Goal: Task Accomplishment & Management: Manage account settings

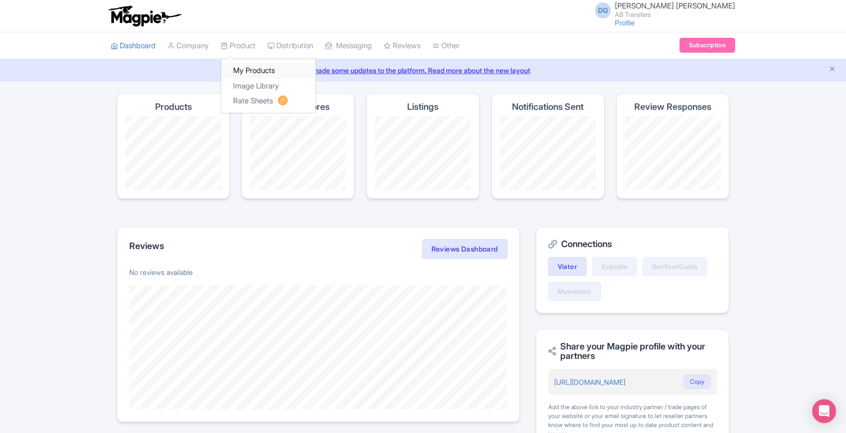
click at [252, 69] on link "My Products" at bounding box center [268, 70] width 94 height 15
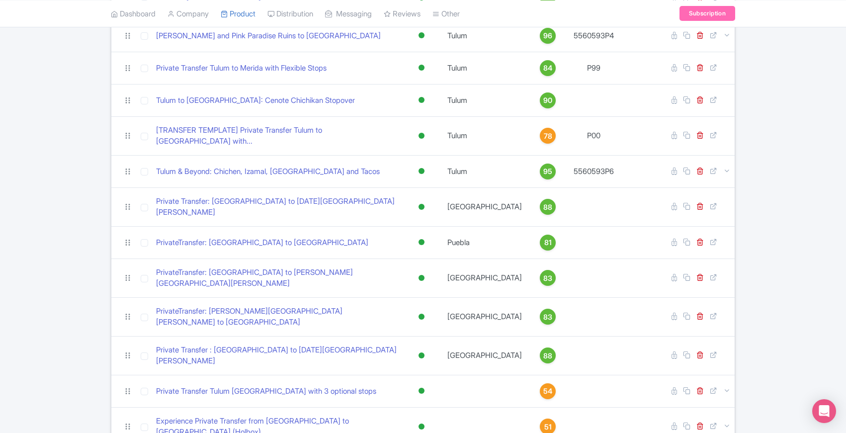
scroll to position [231, 0]
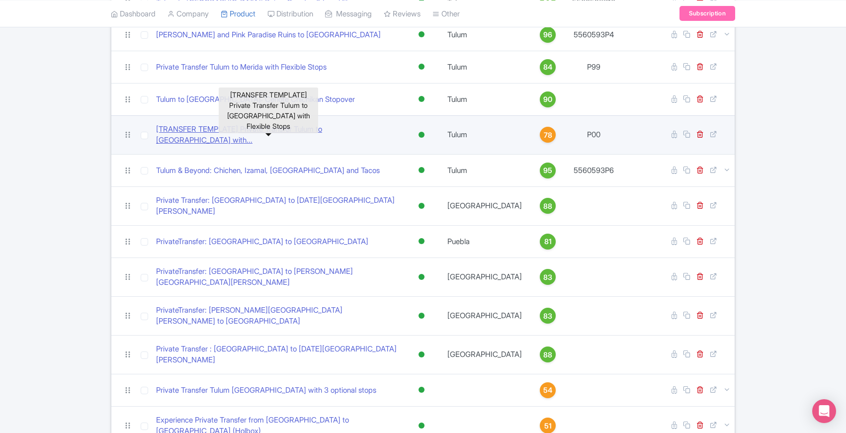
click at [231, 128] on link "[TRANSFER TEMPLATE] Private Transfer Tulum to Merida with..." at bounding box center [276, 135] width 241 height 22
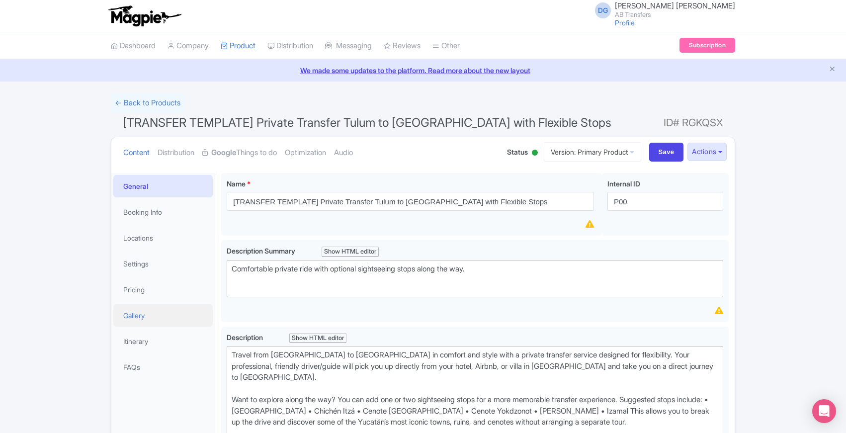
click at [134, 313] on link "Gallery" at bounding box center [162, 315] width 99 height 22
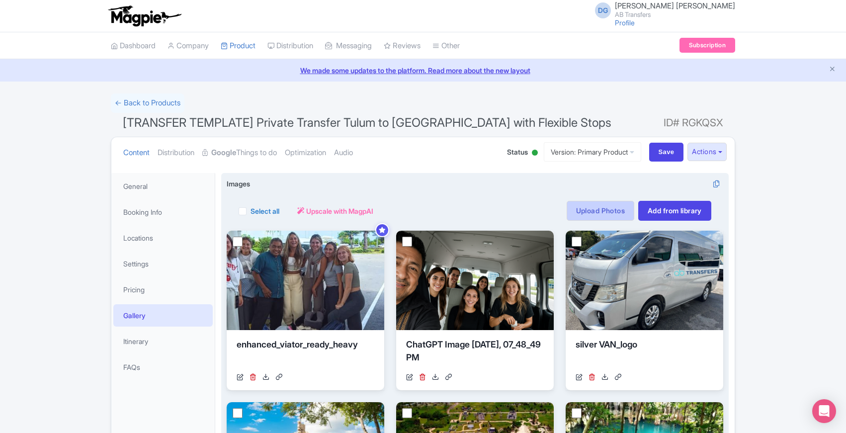
click at [602, 210] on link "Upload Photos" at bounding box center [600, 211] width 68 height 20
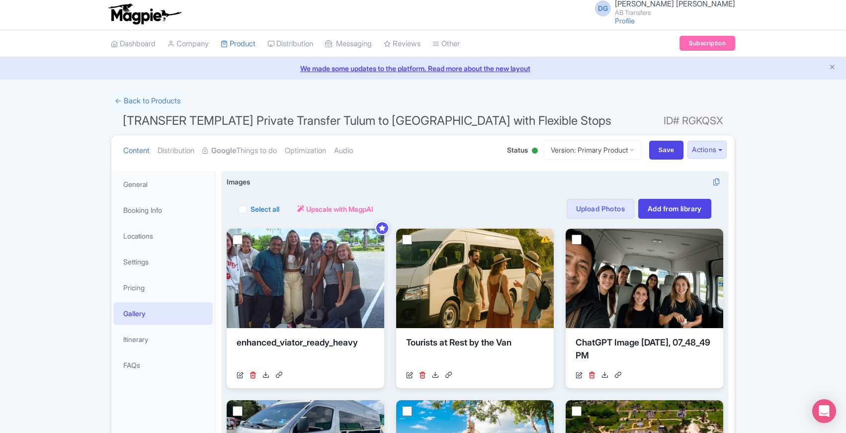
scroll to position [3, 0]
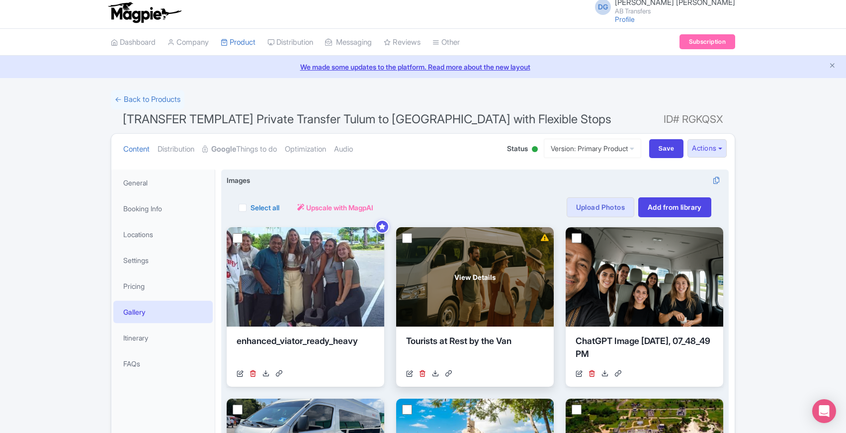
click at [407, 238] on input "checkbox" at bounding box center [407, 238] width 10 height 10
checkbox input "true"
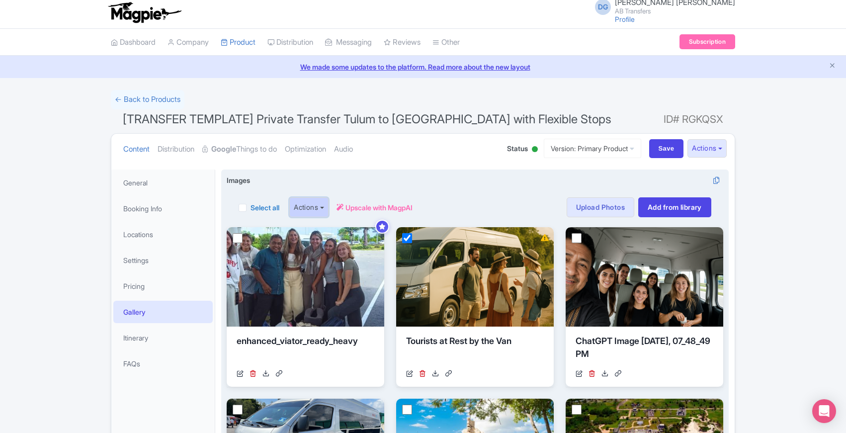
click at [326, 207] on button "Actions" at bounding box center [308, 207] width 39 height 20
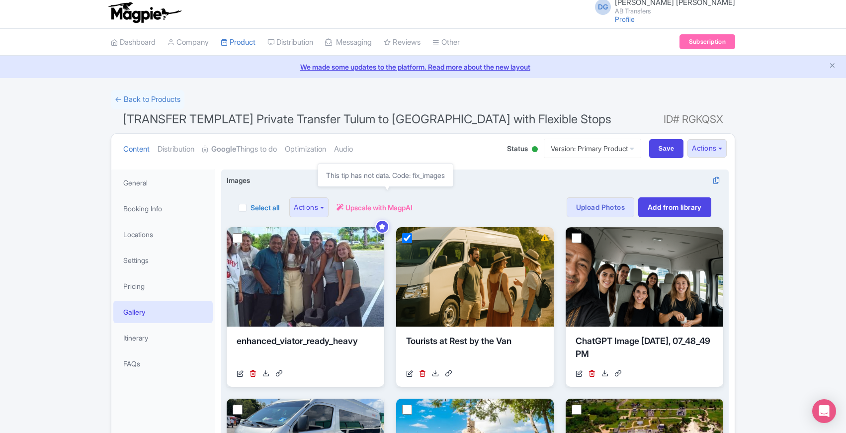
click at [364, 207] on span "Upscale with MagpAI" at bounding box center [378, 207] width 67 height 10
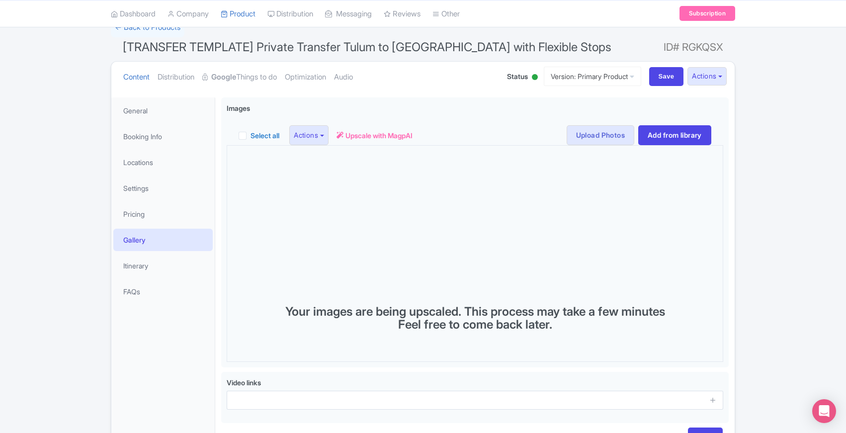
scroll to position [103, 0]
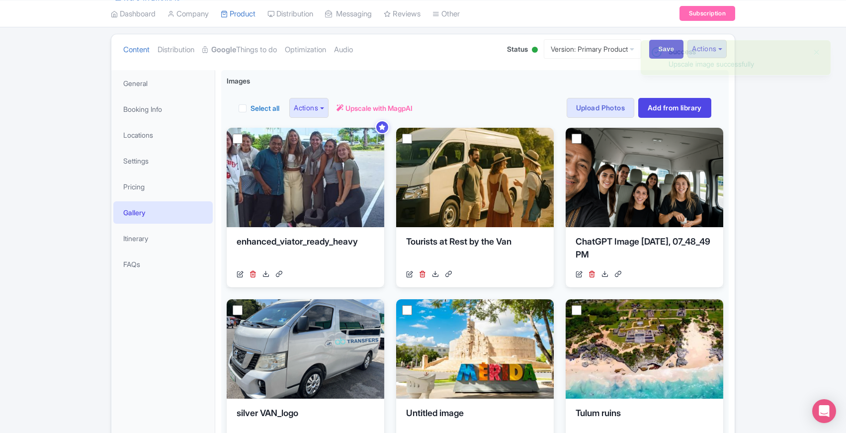
click at [455, 63] on ul "Content Distribution Google Things to do Optimization Audio" at bounding box center [305, 49] width 372 height 30
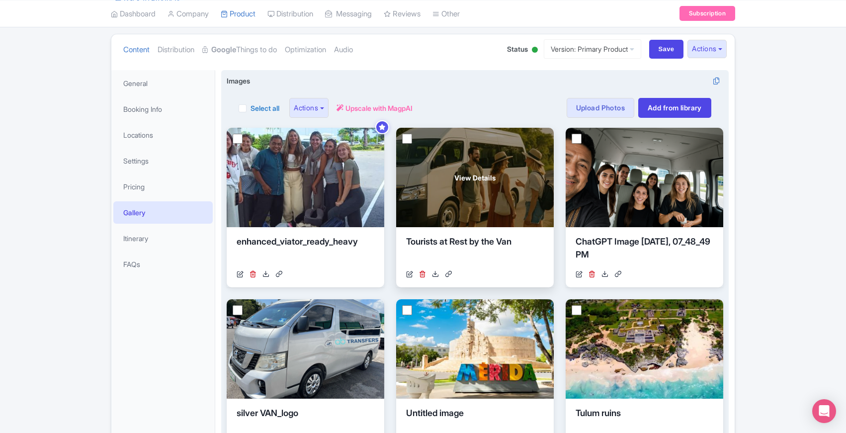
click at [450, 168] on div "View Details" at bounding box center [475, 177] width 158 height 99
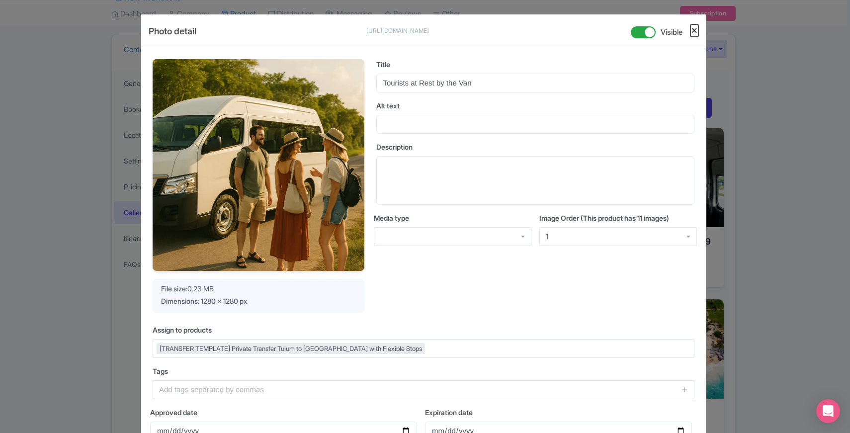
click at [693, 30] on button "Close" at bounding box center [694, 30] width 8 height 12
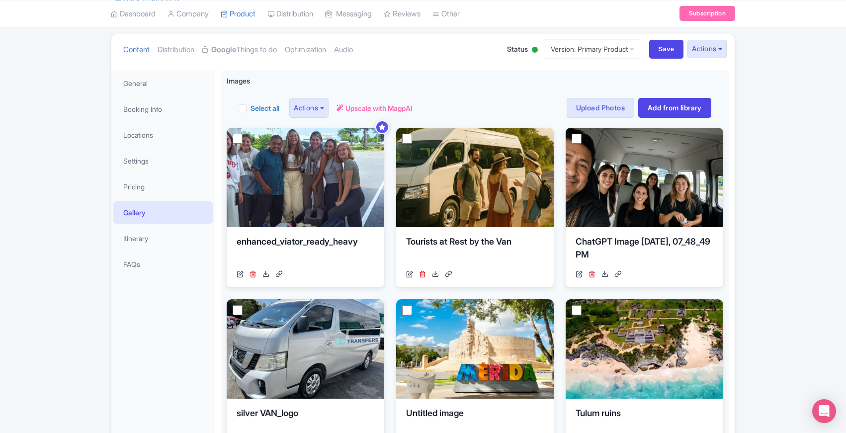
click at [390, 61] on ul "Content Distribution Google Things to do Optimization Audio" at bounding box center [305, 49] width 372 height 30
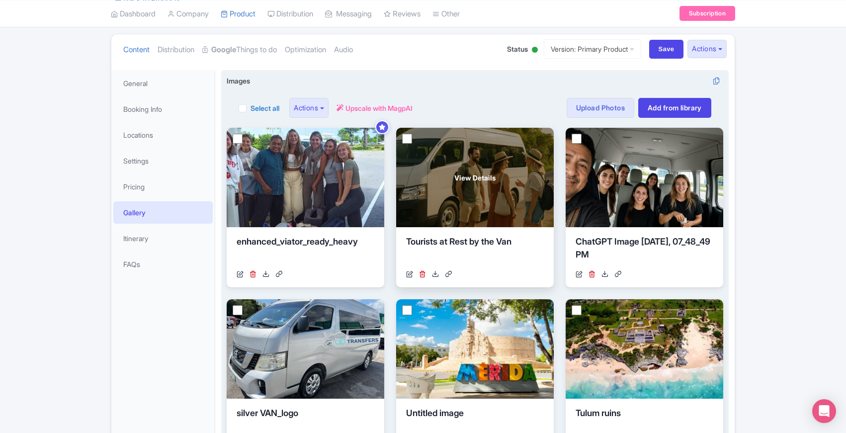
click at [491, 161] on div "View Details" at bounding box center [475, 177] width 158 height 99
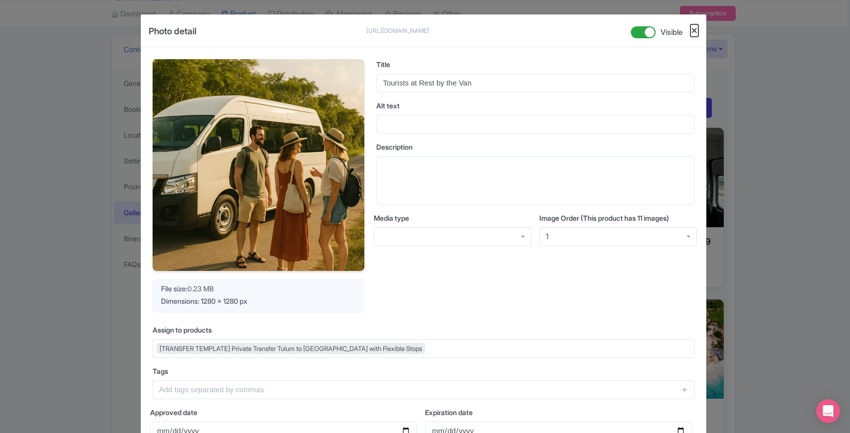
click at [693, 31] on button "Close" at bounding box center [694, 30] width 8 height 12
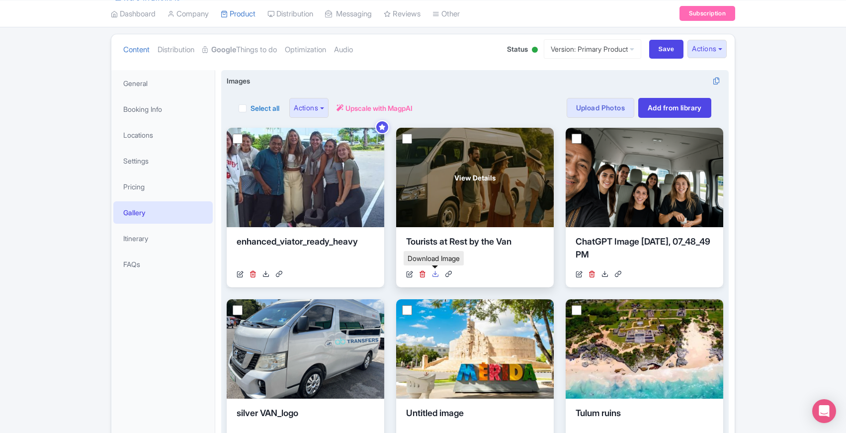
click at [436, 275] on icon at bounding box center [435, 273] width 7 height 7
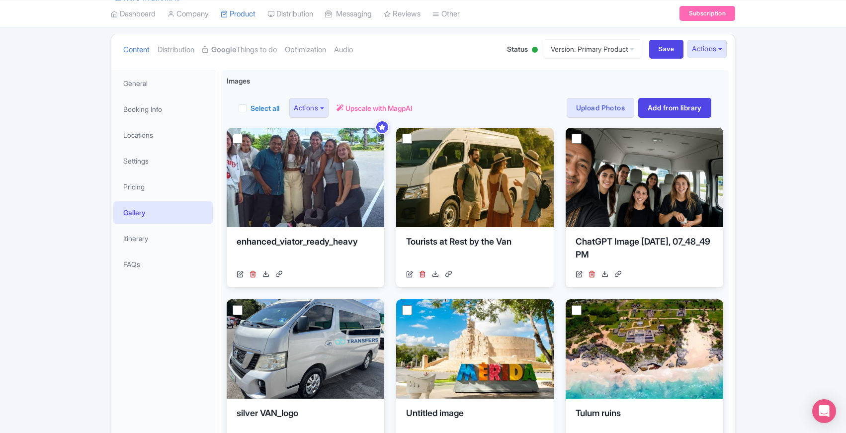
click at [450, 50] on ul "Content Distribution Google Things to do Optimization Audio" at bounding box center [305, 49] width 372 height 30
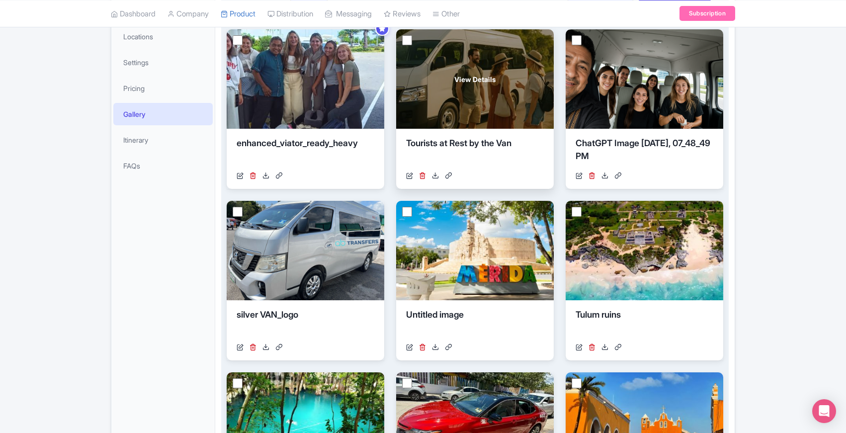
scroll to position [203, 0]
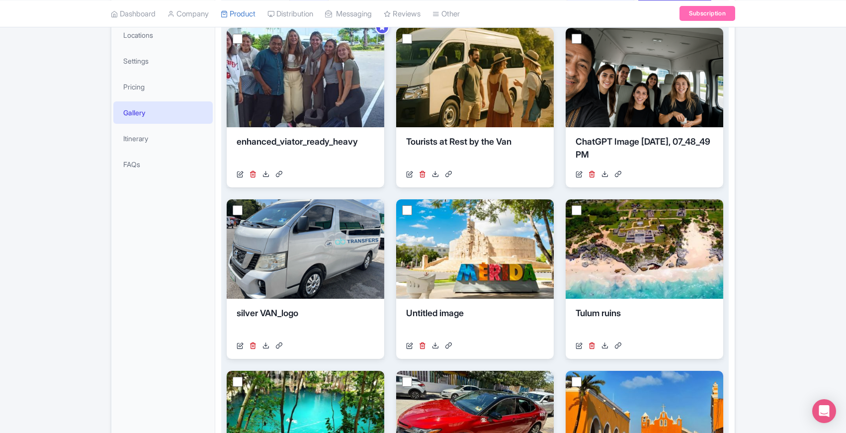
click at [391, 188] on div "View Details enhanced_viator_ready_heavy https://res.cloudinary.com/hfyvkoyi1/i…" at bounding box center [475, 365] width 496 height 674
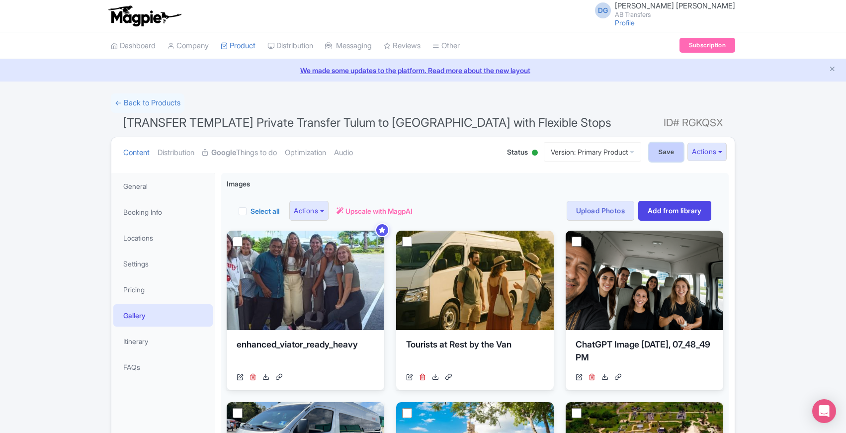
click at [657, 152] on input "Save" at bounding box center [666, 152] width 35 height 19
type input "Saving..."
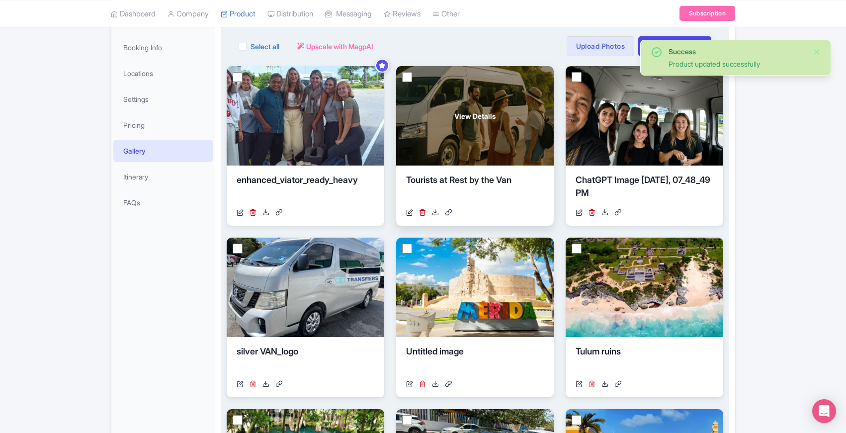
scroll to position [170, 0]
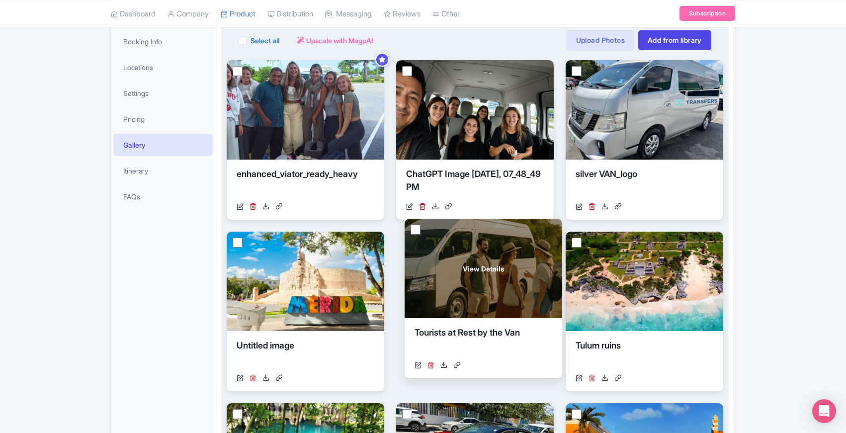
drag, startPoint x: 478, startPoint y: 117, endPoint x: 486, endPoint y: 276, distance: 158.7
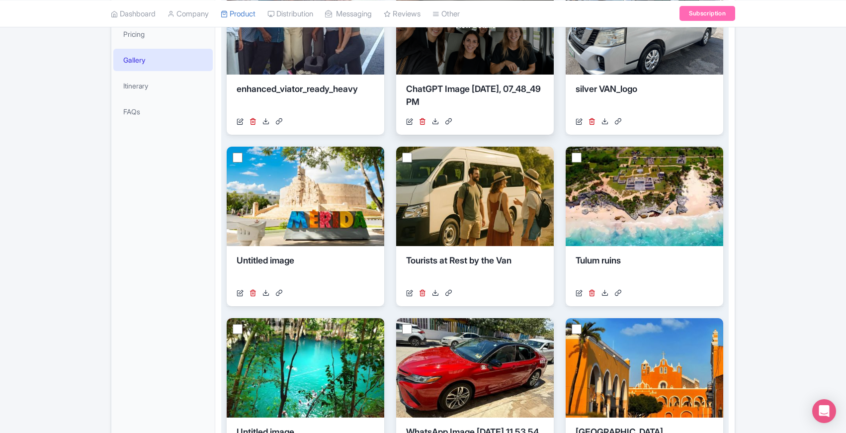
scroll to position [260, 0]
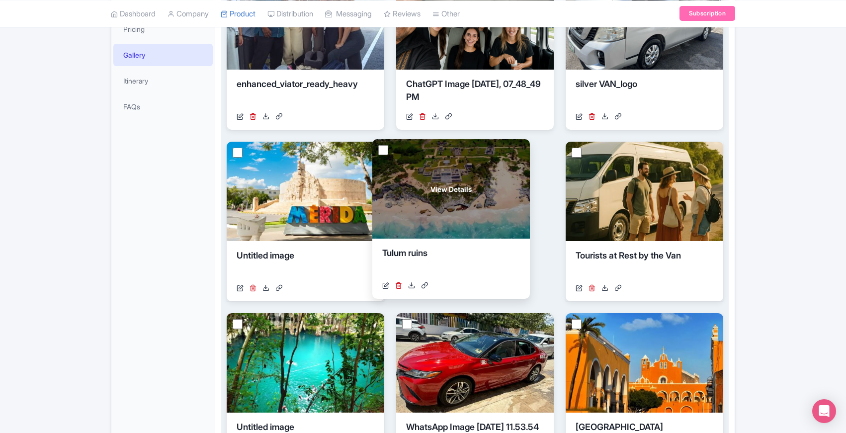
drag, startPoint x: 607, startPoint y: 183, endPoint x: 433, endPoint y: 180, distance: 173.4
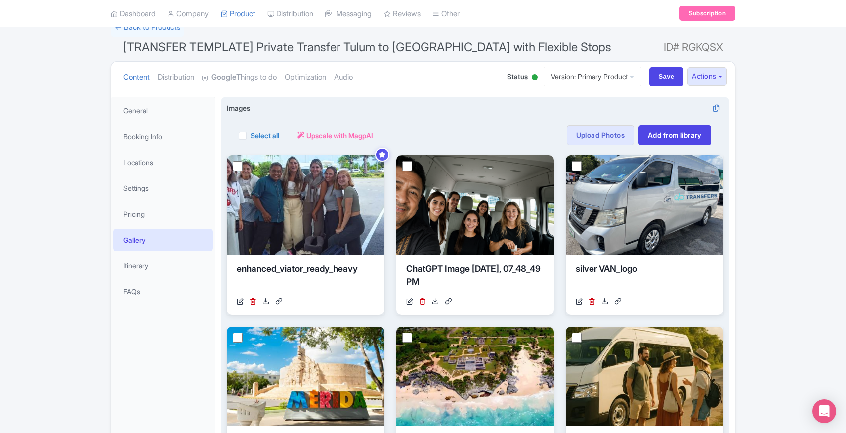
scroll to position [75, 0]
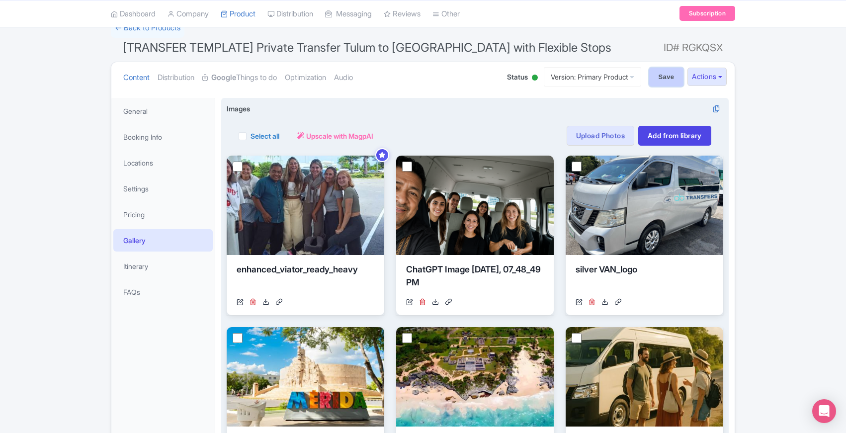
click at [658, 77] on input "Save" at bounding box center [666, 77] width 35 height 19
type input "Saving..."
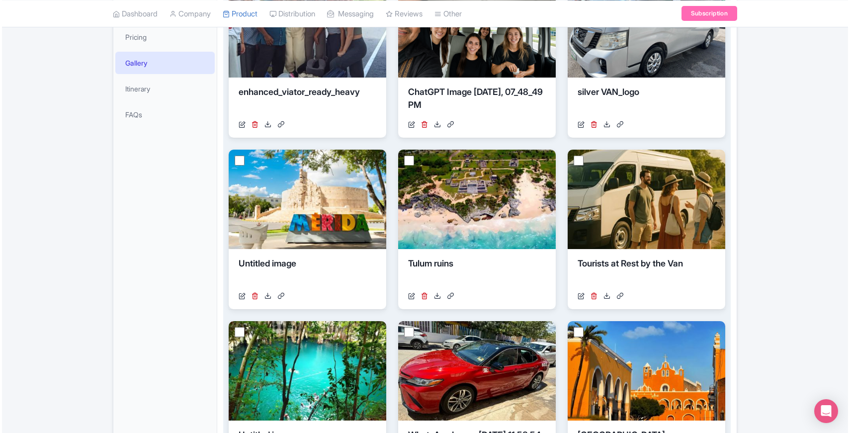
scroll to position [253, 0]
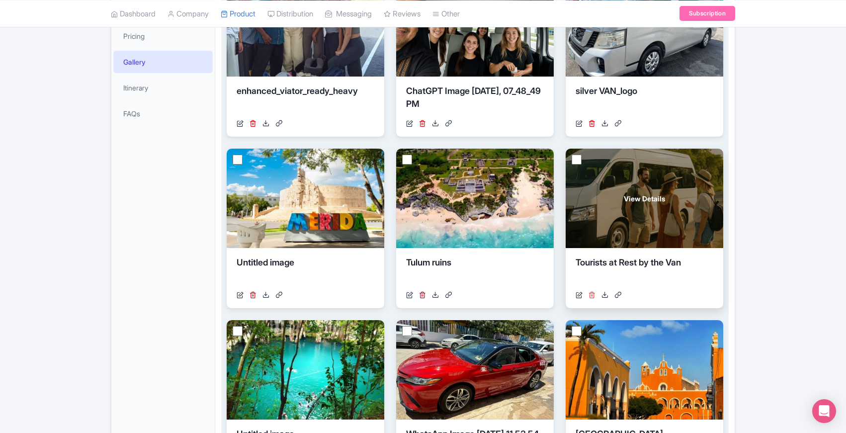
click at [592, 291] on icon at bounding box center [591, 294] width 7 height 7
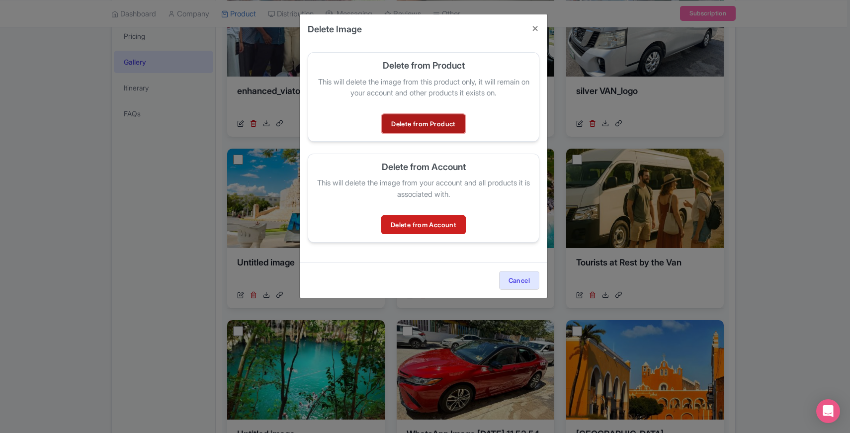
click at [430, 120] on link "Delete from Product" at bounding box center [423, 123] width 83 height 19
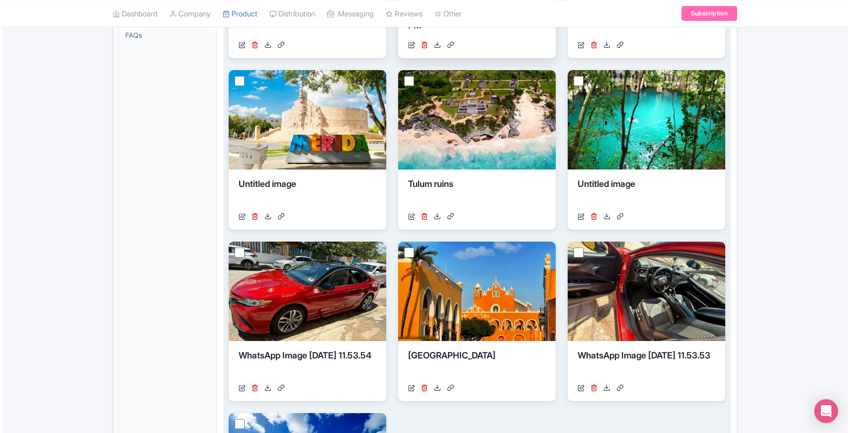
scroll to position [363, 0]
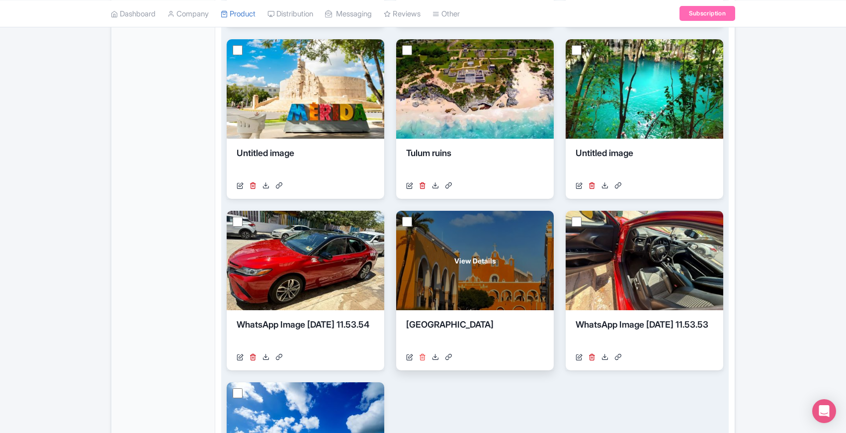
click at [424, 355] on icon at bounding box center [422, 356] width 7 height 7
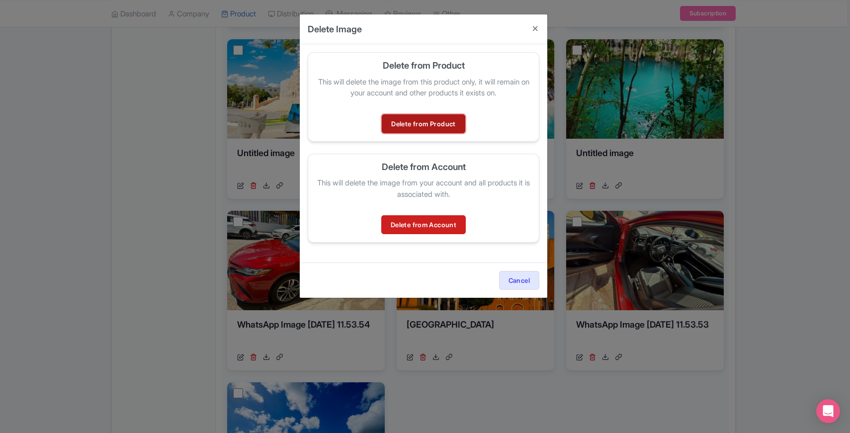
click at [441, 122] on link "Delete from Product" at bounding box center [423, 123] width 83 height 19
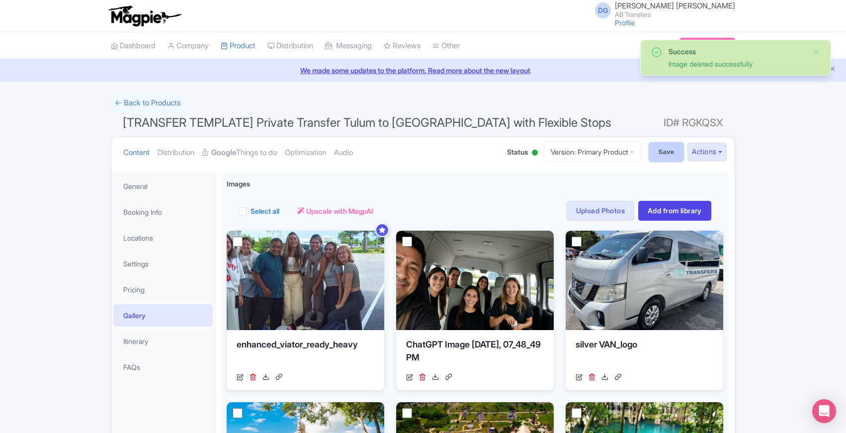
click at [657, 151] on input "Save" at bounding box center [666, 152] width 35 height 19
type input "Saving..."
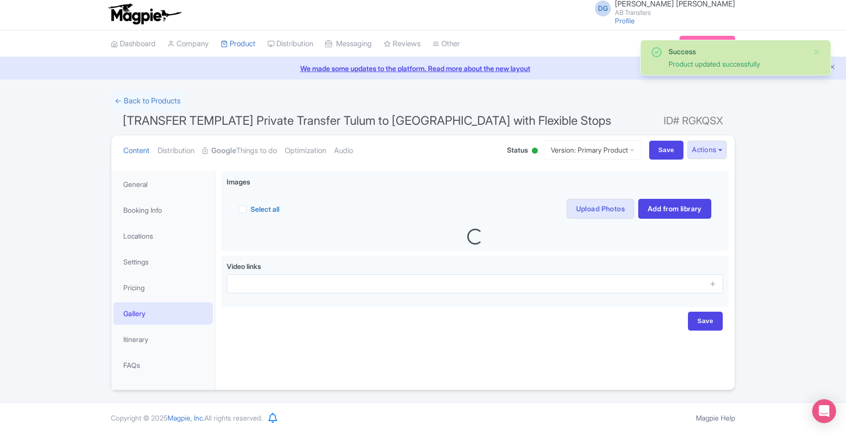
scroll to position [3, 0]
